Goal: Task Accomplishment & Management: Complete application form

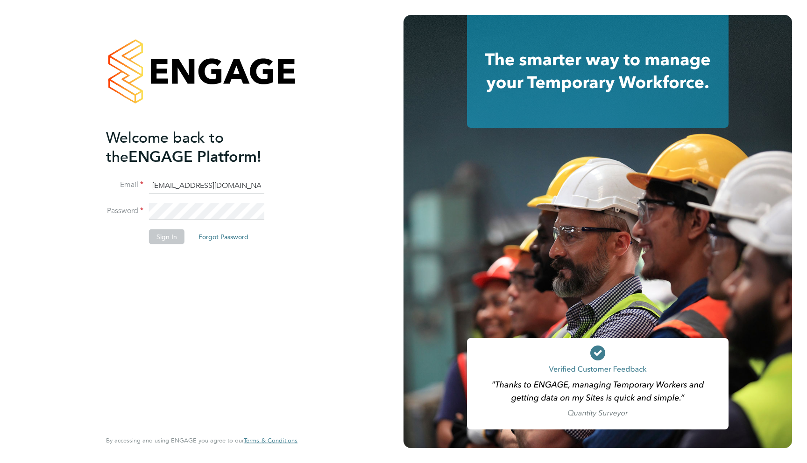
type input "support@engagelabs.io"
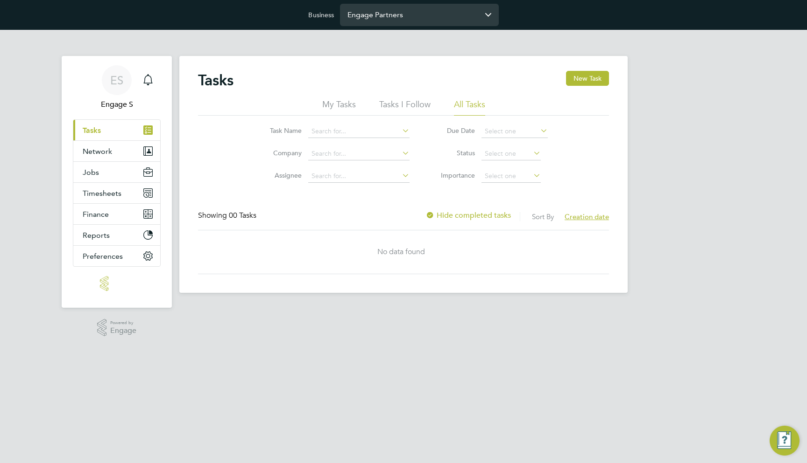
click at [421, 14] on input "Engage Partners" at bounding box center [419, 15] width 159 height 22
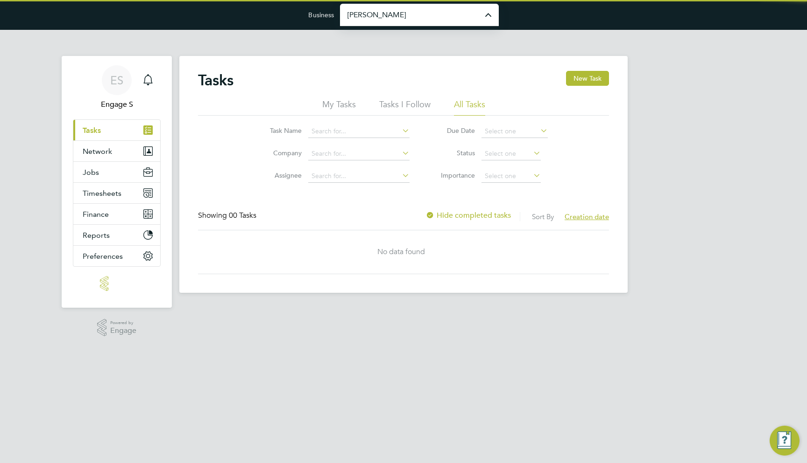
type input "[PERSON_NAME] Construction & Infrastructure Ltd"
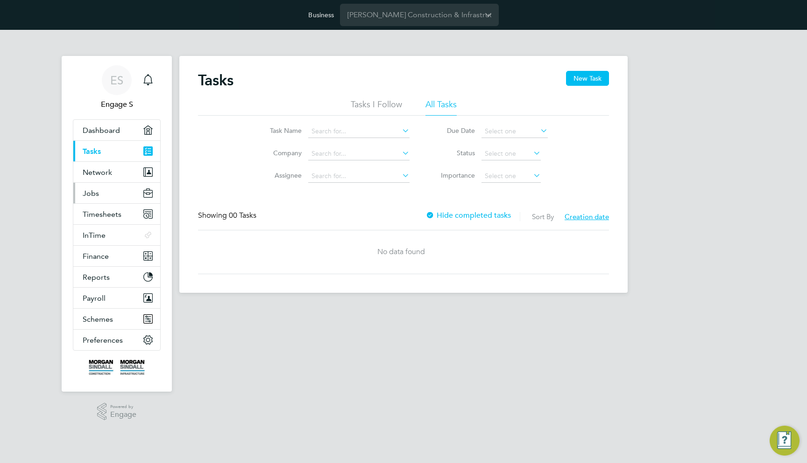
click at [112, 201] on button "Jobs" at bounding box center [116, 193] width 87 height 21
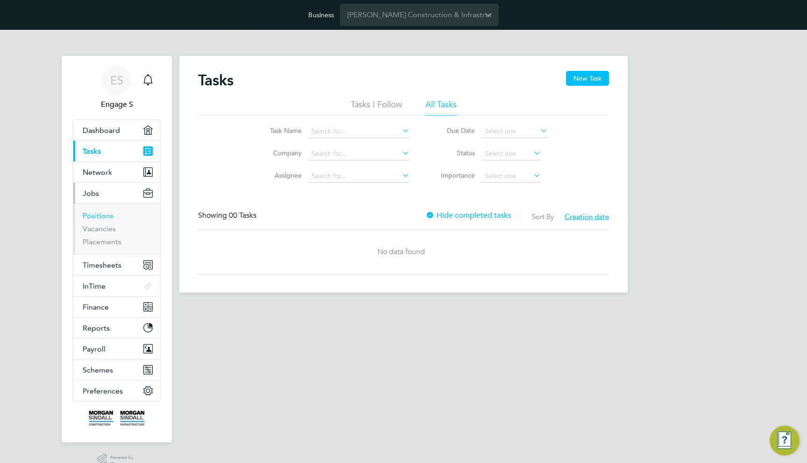
click at [104, 214] on link "Positions" at bounding box center [98, 215] width 31 height 9
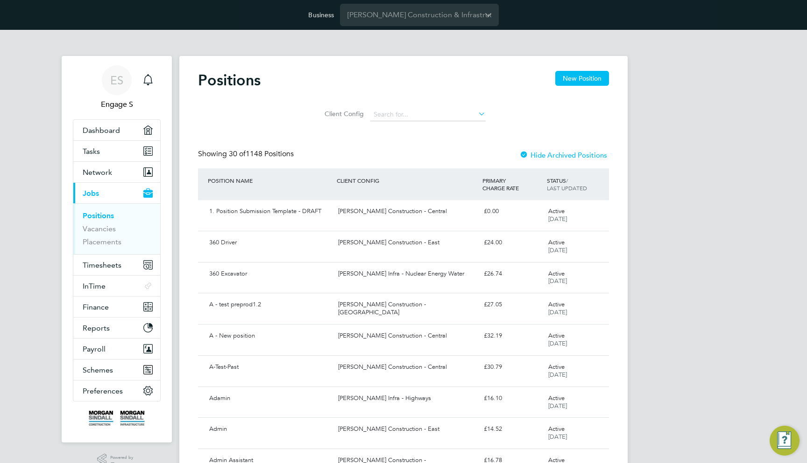
scroll to position [0, 0]
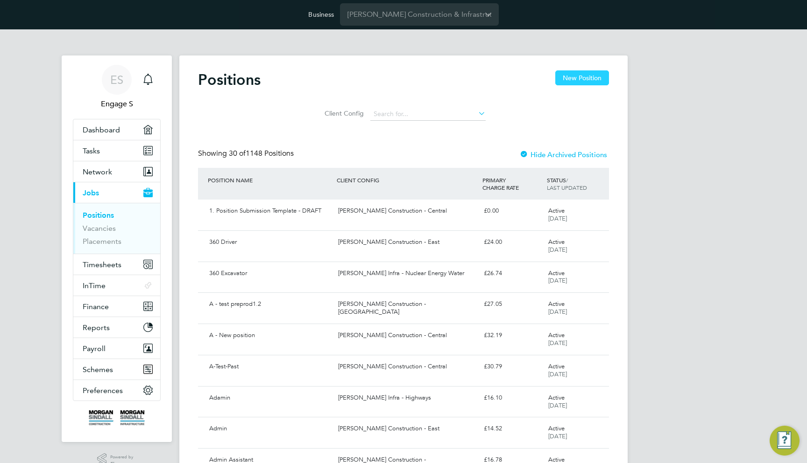
click at [574, 79] on button "New Position" at bounding box center [582, 77] width 54 height 15
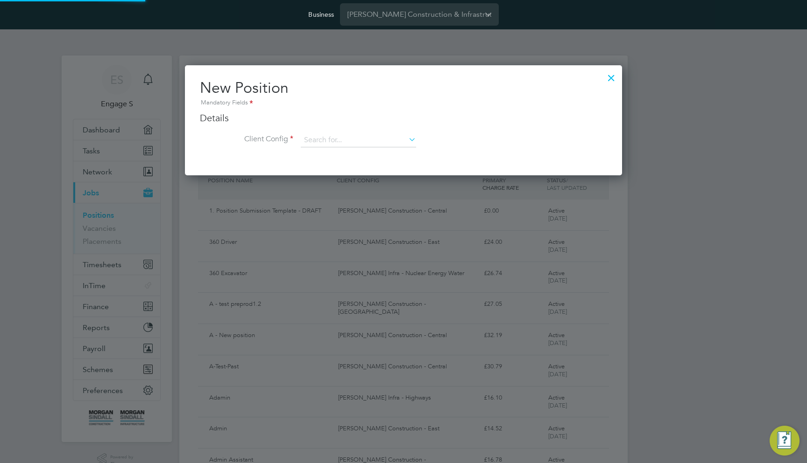
scroll to position [110, 437]
click at [352, 141] on input at bounding box center [358, 140] width 115 height 14
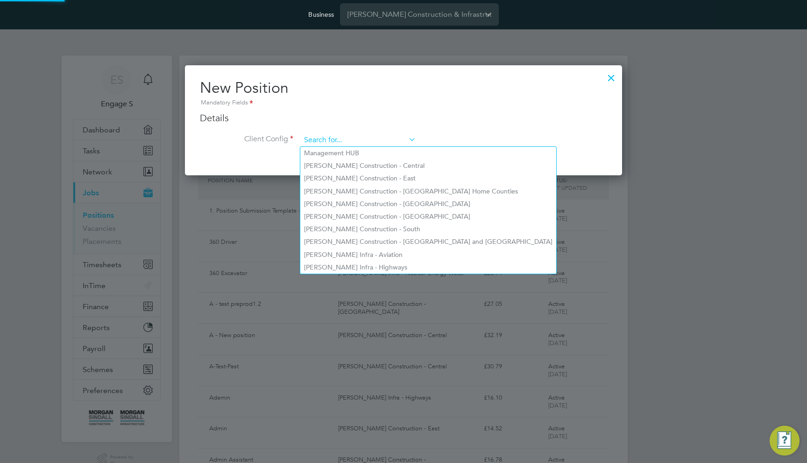
click at [347, 159] on li "Management HUB" at bounding box center [428, 153] width 256 height 13
type input "Management HUB"
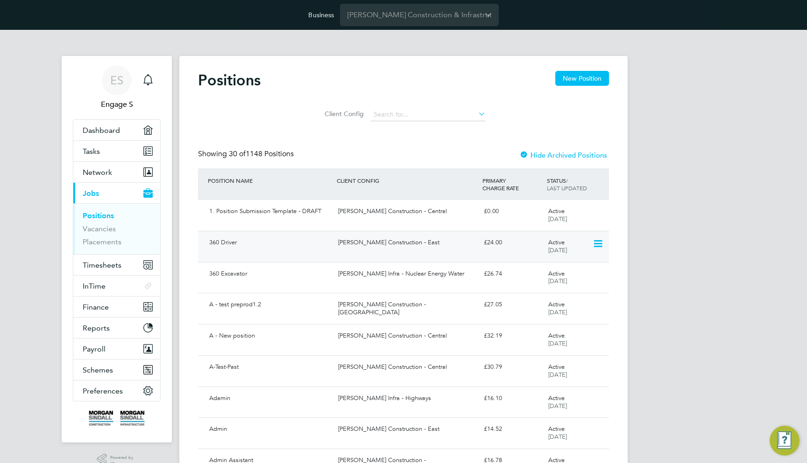
scroll to position [0, 0]
